Goal: Information Seeking & Learning: Learn about a topic

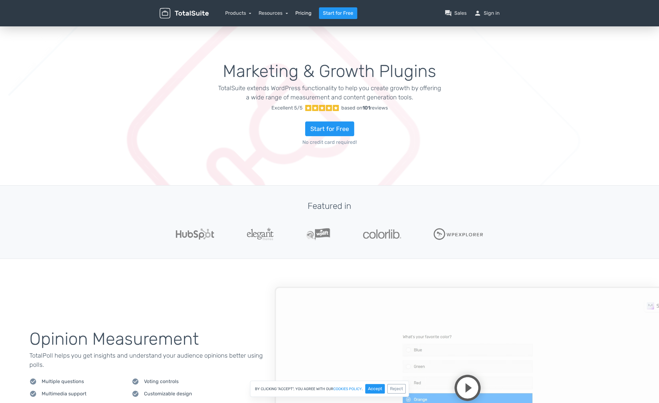
click at [303, 11] on link "Pricing" at bounding box center [303, 12] width 16 height 7
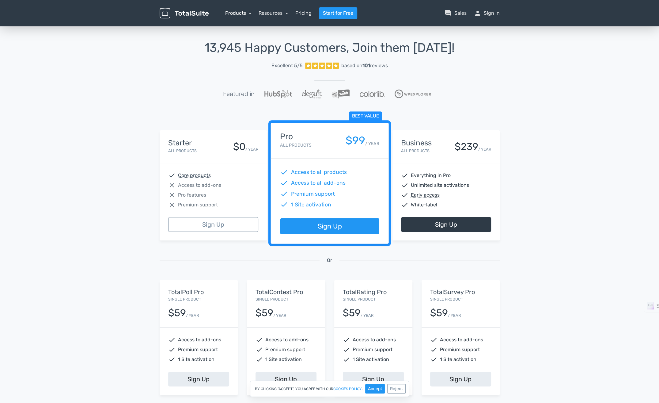
click at [247, 13] on link "Products" at bounding box center [238, 13] width 26 height 6
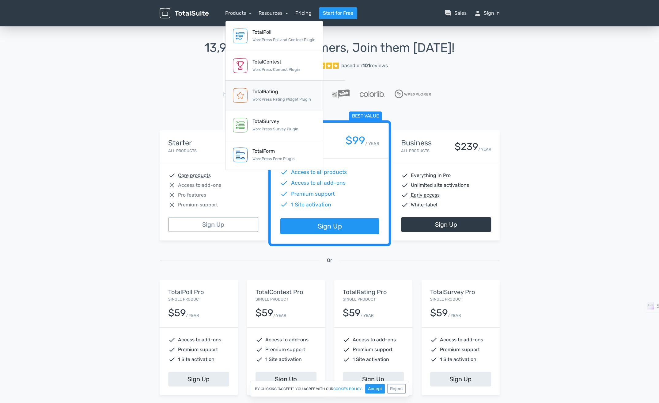
click at [266, 93] on div "TotalRating" at bounding box center [281, 91] width 59 height 7
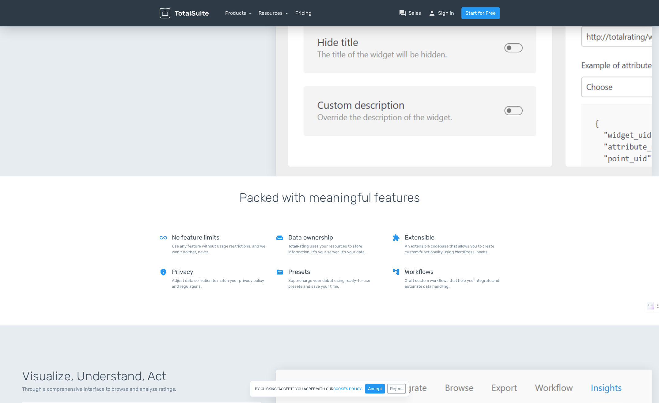
scroll to position [25, 0]
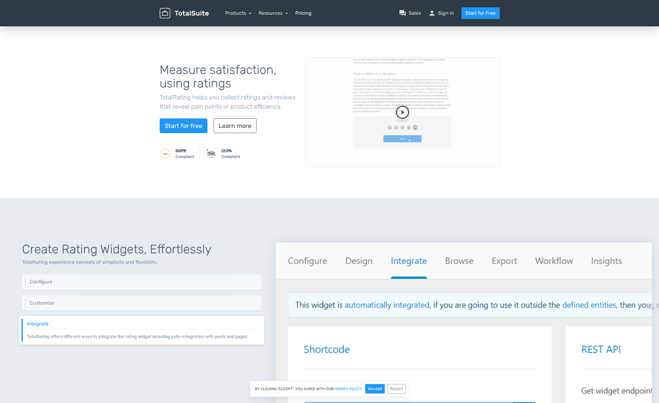
click at [299, 13] on link "Pricing" at bounding box center [303, 12] width 16 height 7
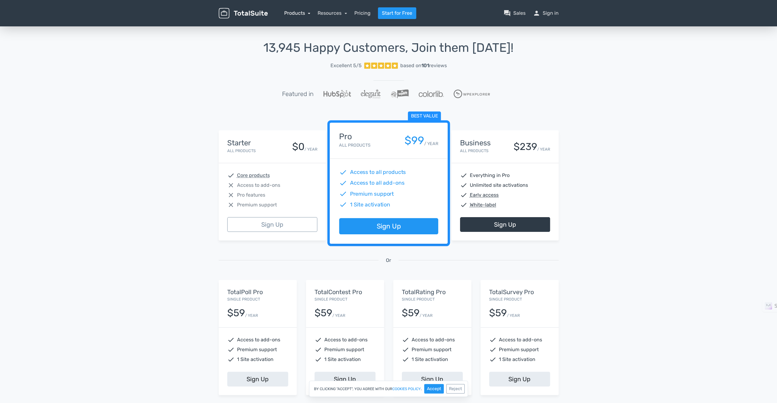
click at [306, 13] on link "Products" at bounding box center [297, 13] width 26 height 6
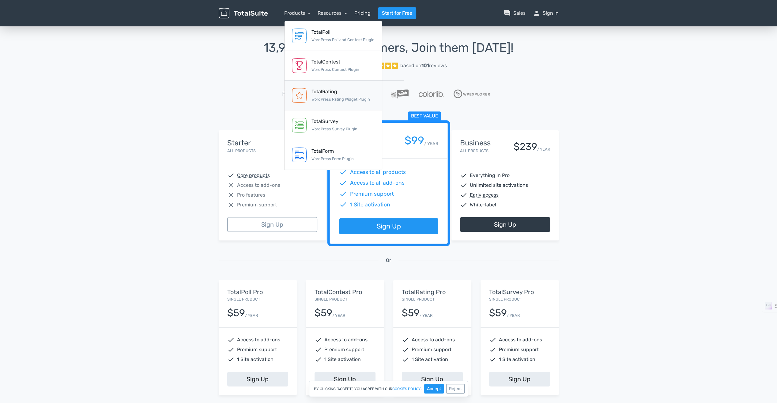
click at [312, 87] on link "TotalRating WordPress Rating Widget Plugin" at bounding box center [333, 96] width 97 height 30
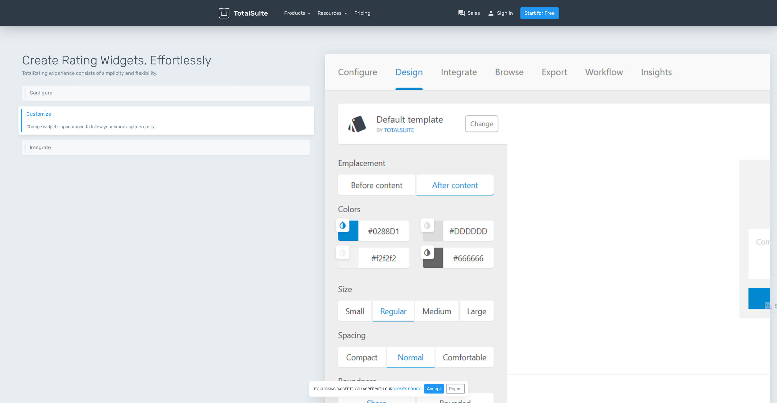
scroll to position [184, 0]
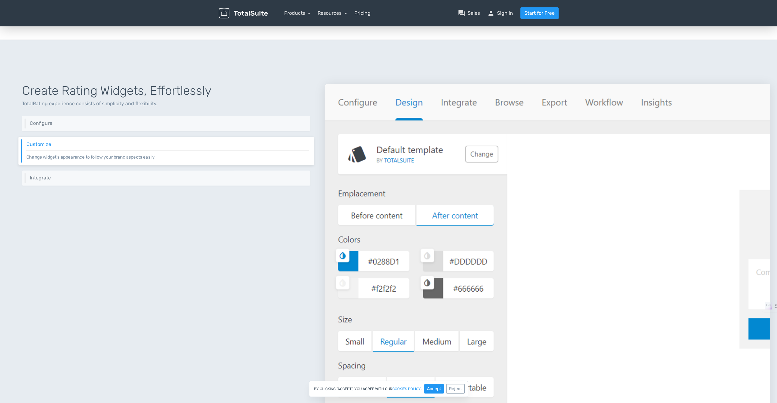
click at [459, 104] on img at bounding box center [547, 265] width 445 height 362
click at [496, 106] on img at bounding box center [547, 265] width 445 height 362
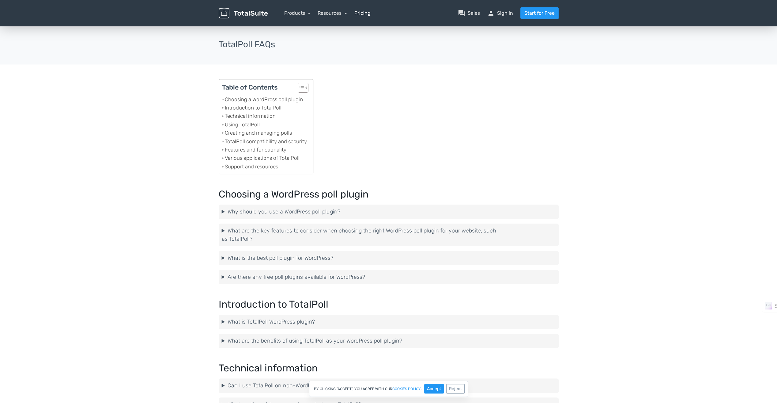
click at [358, 14] on link "Pricing" at bounding box center [362, 12] width 16 height 7
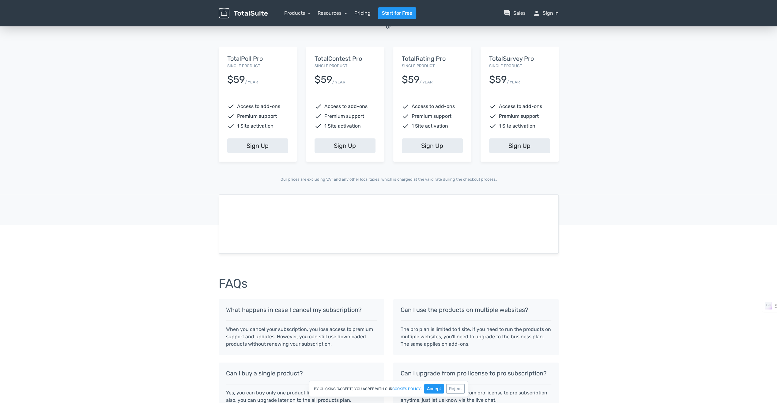
scroll to position [245, 0]
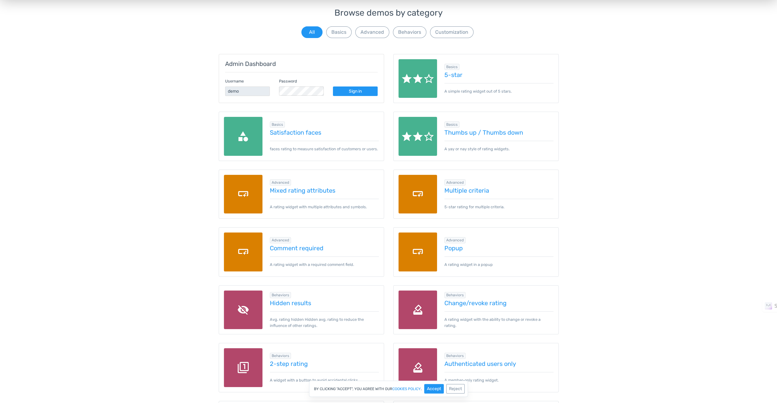
scroll to position [31, 0]
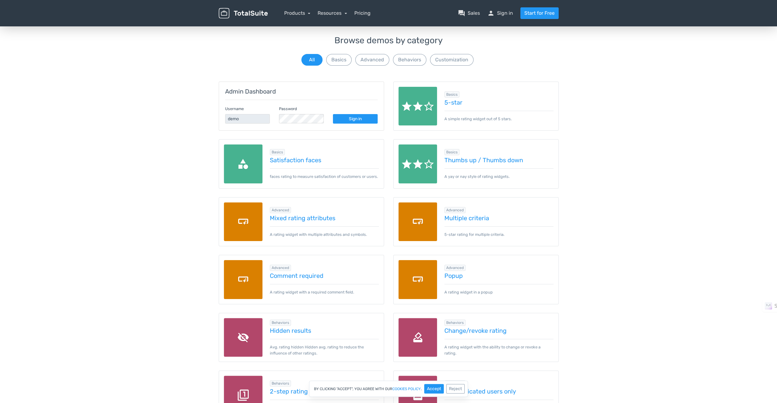
click at [427, 99] on img at bounding box center [418, 106] width 39 height 39
click at [369, 15] on link "Pricing" at bounding box center [362, 12] width 16 height 7
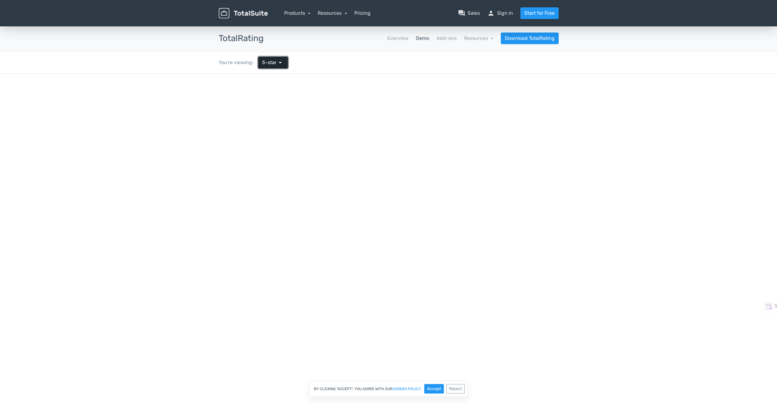
click at [278, 60] on span "arrow_drop_down" at bounding box center [280, 62] width 7 height 7
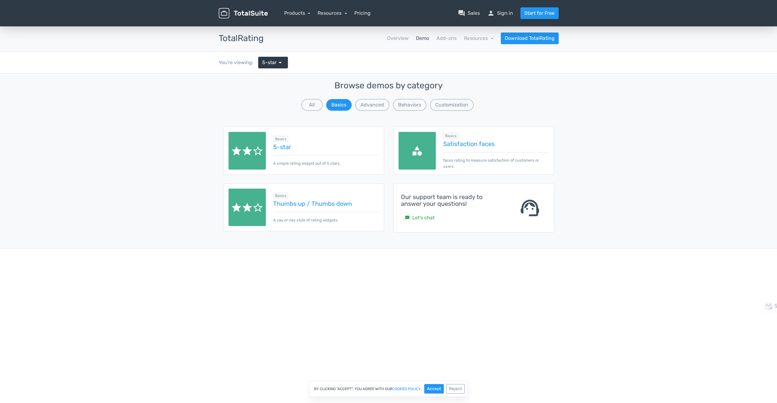
click at [427, 150] on img at bounding box center [418, 151] width 38 height 38
click at [453, 142] on link "Satisfaction faces" at bounding box center [495, 143] width 105 height 7
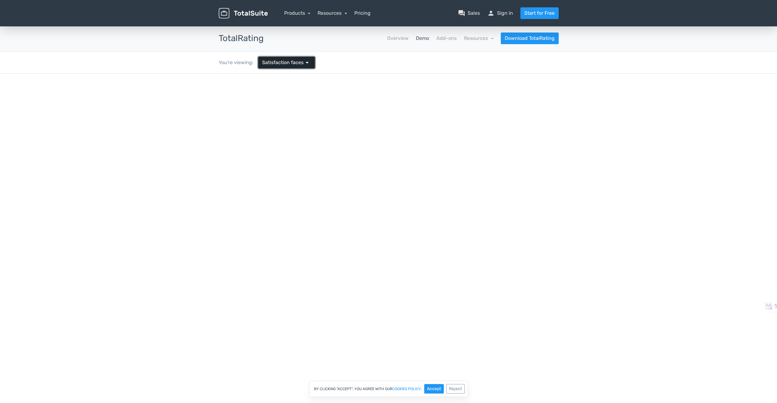
click at [288, 64] on span "Satisfaction faces" at bounding box center [282, 62] width 41 height 7
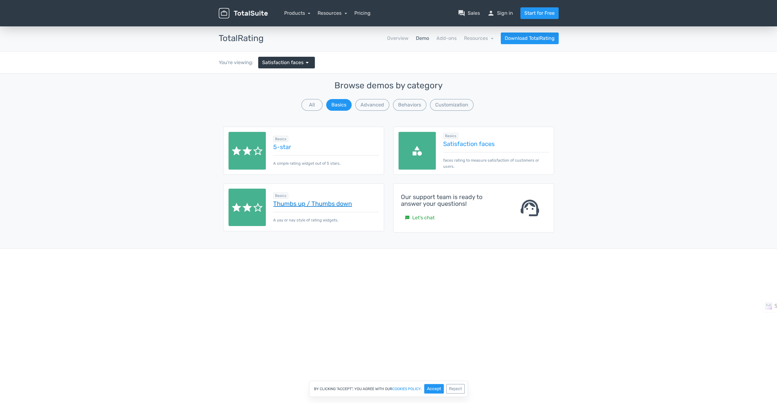
click at [320, 201] on link "Thumbs up / Thumbs down" at bounding box center [325, 203] width 105 height 7
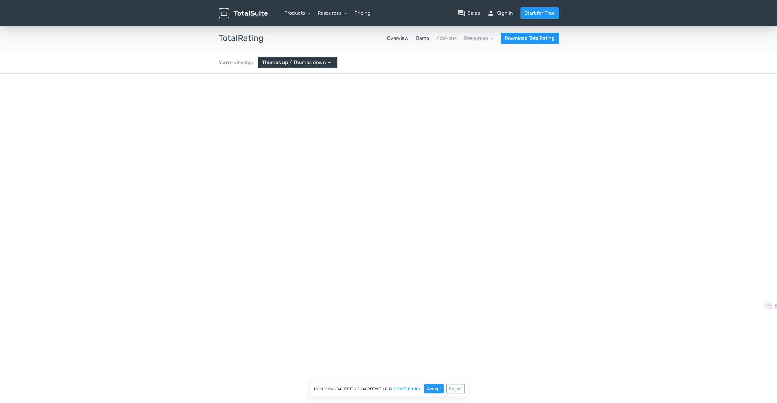
click at [398, 35] on link "Overview" at bounding box center [397, 38] width 21 height 7
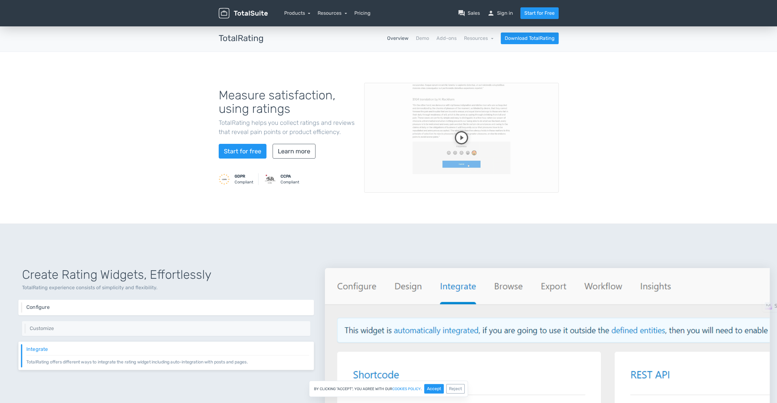
click at [73, 310] on p "Configure your rating widget through a set of controls and options." at bounding box center [167, 310] width 283 height 0
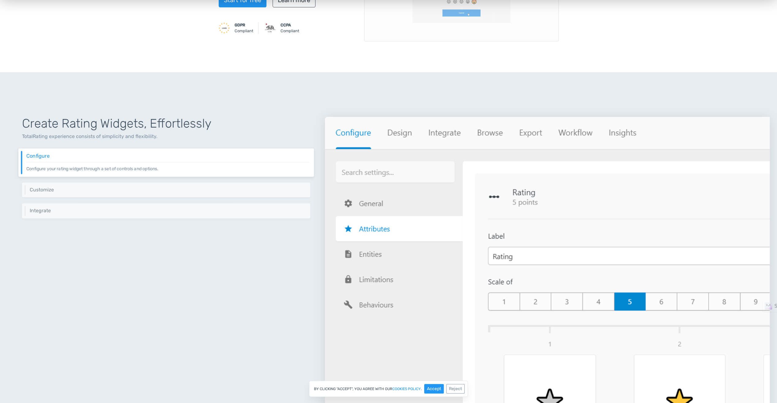
scroll to position [153, 0]
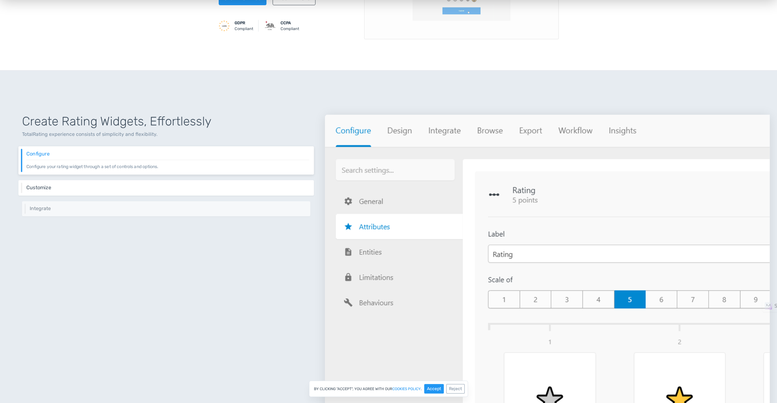
click at [118, 190] on div "Customize Change widget's appearance to follow your brand aspects easily." at bounding box center [166, 187] width 296 height 15
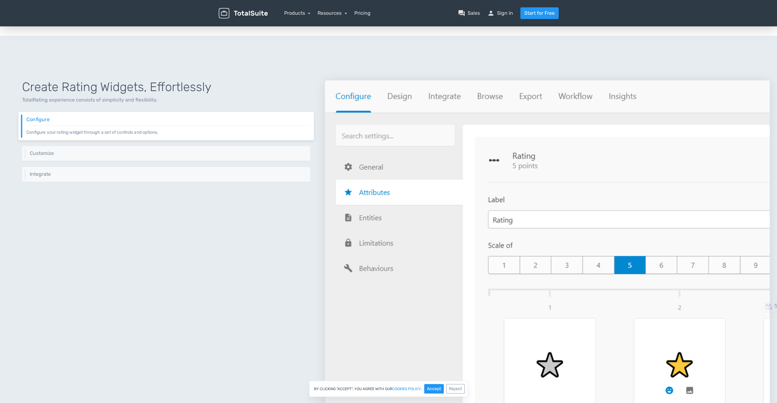
scroll to position [214, 0]
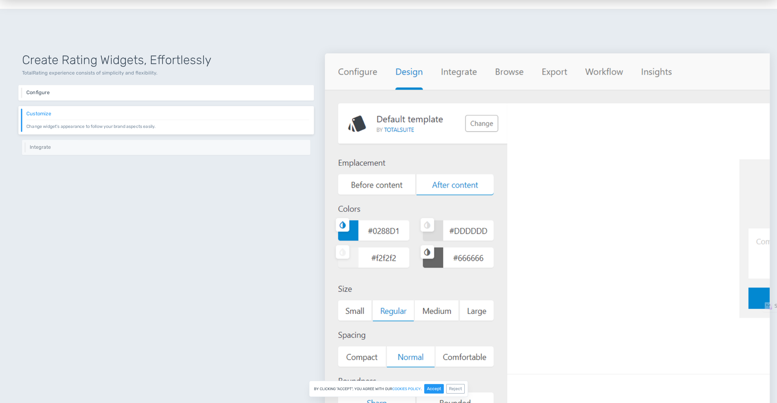
click at [39, 92] on h6 "Configure" at bounding box center [167, 93] width 283 height 6
click at [62, 95] on p "Configure your rating widget through a set of controls and options." at bounding box center [167, 95] width 283 height 0
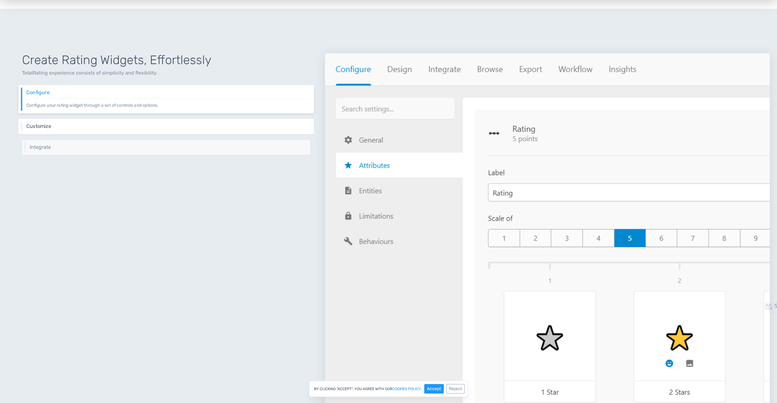
drag, startPoint x: 62, startPoint y: 94, endPoint x: 55, endPoint y: 127, distance: 32.9
click at [55, 127] on h6 "Customize" at bounding box center [167, 126] width 283 height 6
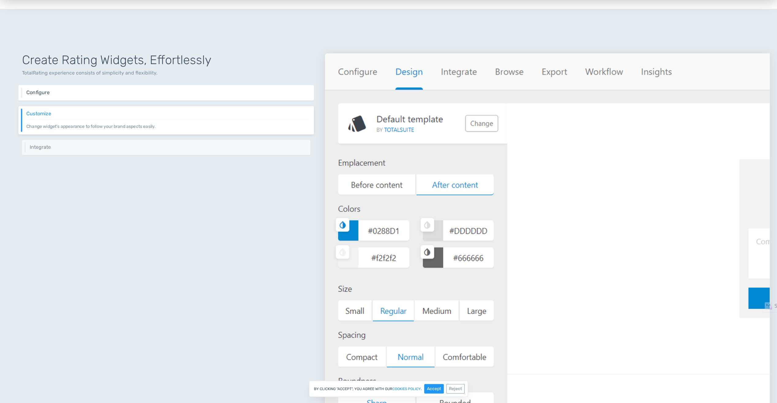
click at [48, 96] on div "Configure Configure your rating widget through a set of controls and options." at bounding box center [166, 92] width 296 height 15
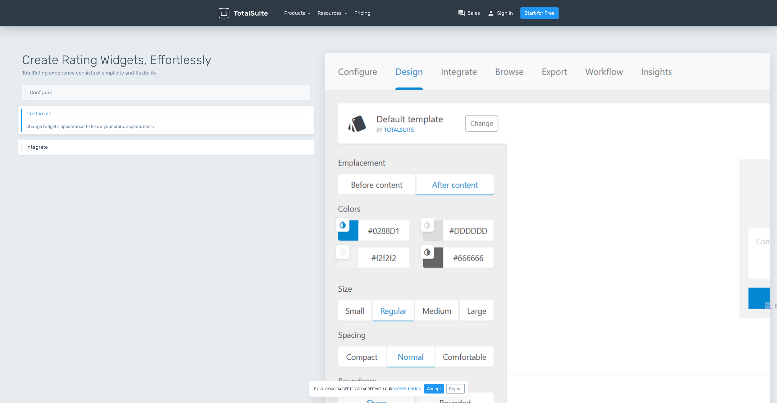
click at [54, 147] on h6 "Integrate" at bounding box center [167, 147] width 283 height 6
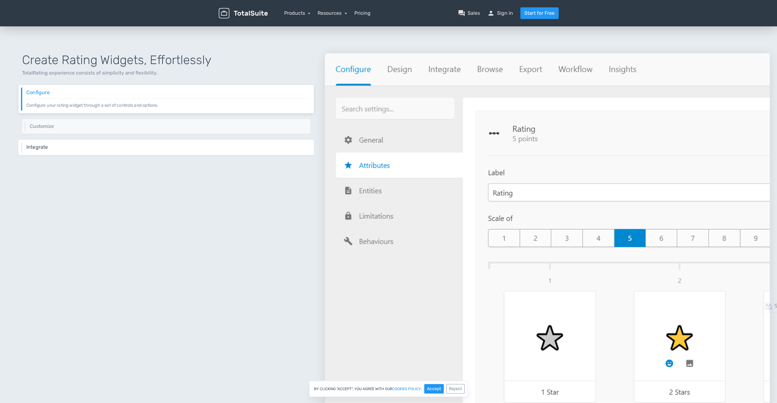
click at [54, 143] on div "Integrate TotalRating offers different ways to integrate the rating widget incl…" at bounding box center [166, 147] width 296 height 15
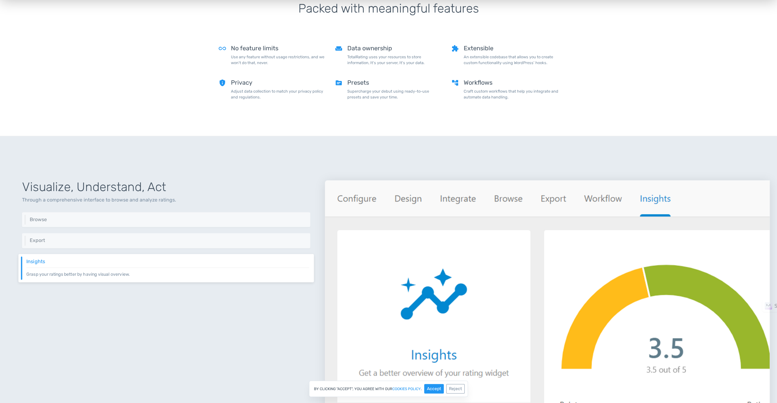
scroll to position [674, 0]
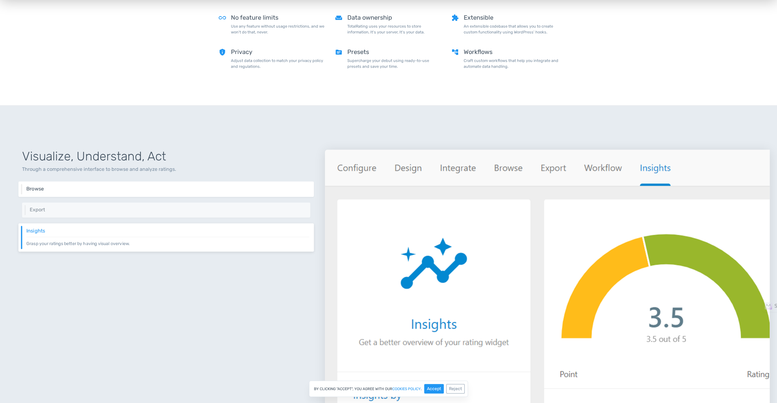
click at [32, 182] on div "Browse Browse ratings while having the ability to filter, reset, and more." at bounding box center [166, 188] width 296 height 15
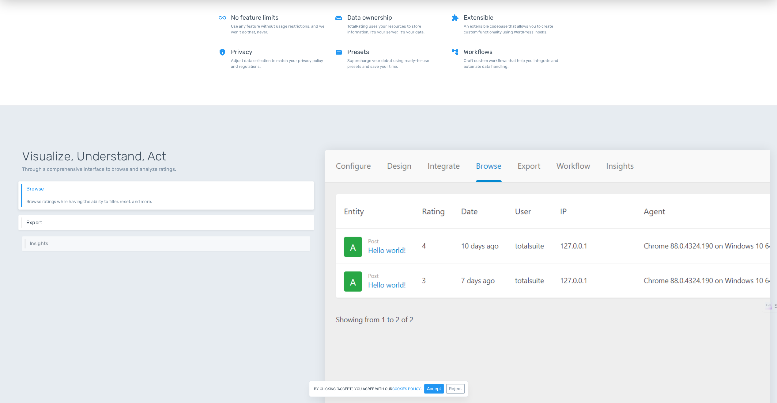
click at [46, 220] on h6 "Export" at bounding box center [167, 222] width 283 height 6
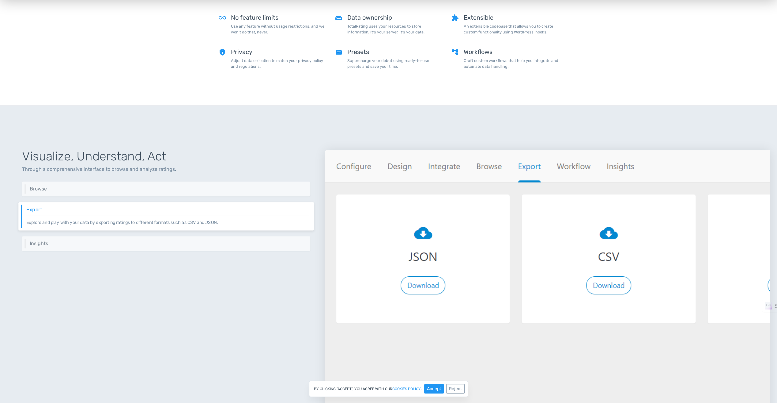
click at [47, 232] on div "Visualize, Understand, Act Through a comprehensive interface to browse and anal…" at bounding box center [166, 323] width 318 height 377
click at [46, 240] on h6 "Insights" at bounding box center [167, 243] width 283 height 6
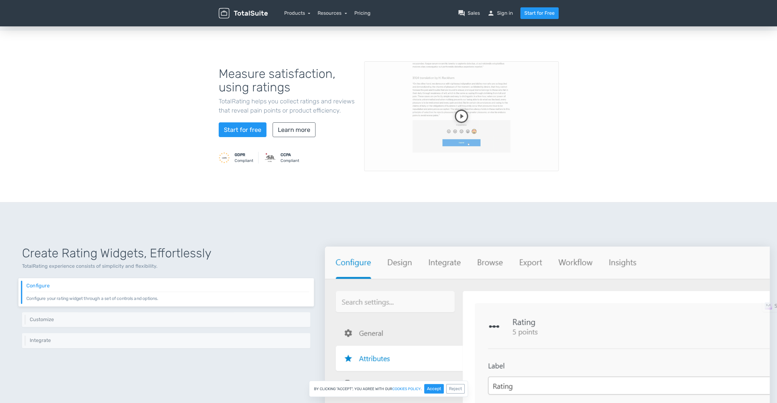
scroll to position [0, 0]
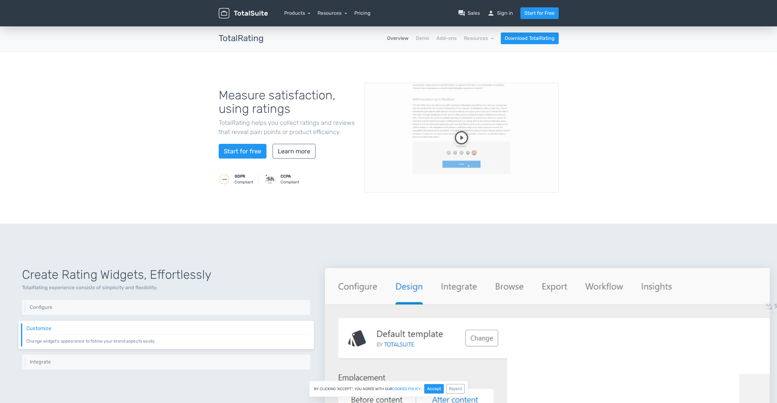
click at [91, 1] on header "menu Products TotalPoll WordPress Poll and Contest Plugin" at bounding box center [388, 13] width 777 height 26
click at [371, 16] on nav "Products TotalPoll WordPress Poll and Contest Plugin TotalContest WordPress Con…" at bounding box center [417, 13] width 291 height 12
click at [365, 13] on link "Pricing" at bounding box center [362, 12] width 16 height 7
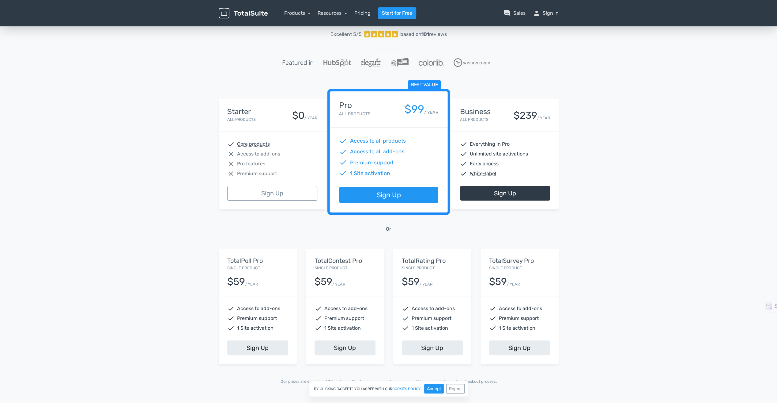
scroll to position [61, 0]
